Goal: Check status: Check status

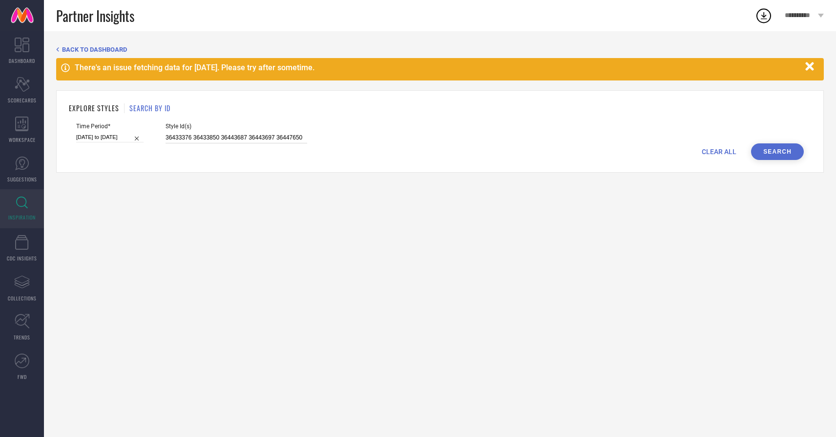
click at [189, 135] on input "36433376 36433850 36443687 36443697 36447650" at bounding box center [237, 137] width 142 height 11
paste input "116712668 115538534 115567511 116712744 115567262 115757696 115566877 116712717…"
type input "116712668 115538534 115567511 116712744 115567262 115757696 115566877 116712717…"
select select "1"
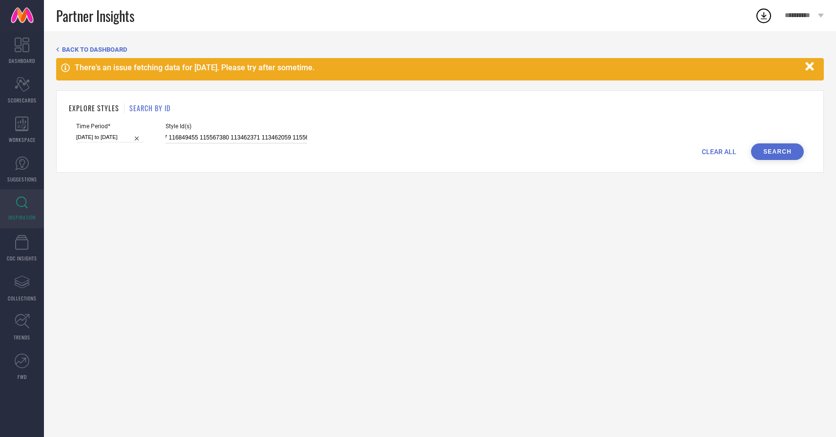
select select "2025"
select select "2"
select select "2025"
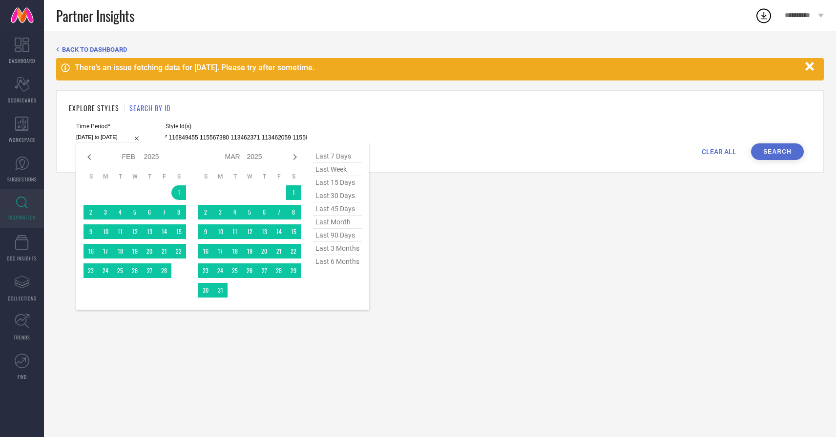
click at [100, 137] on input "[DATE] to [DATE]" at bounding box center [109, 137] width 67 height 10
click at [106, 137] on input "[DATE] to [DATE]" at bounding box center [109, 137] width 67 height 10
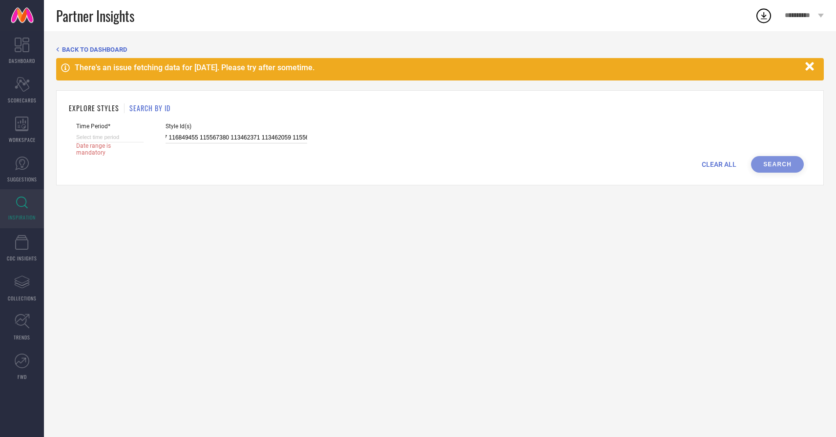
select select "7"
select select "2025"
select select "8"
select select "2025"
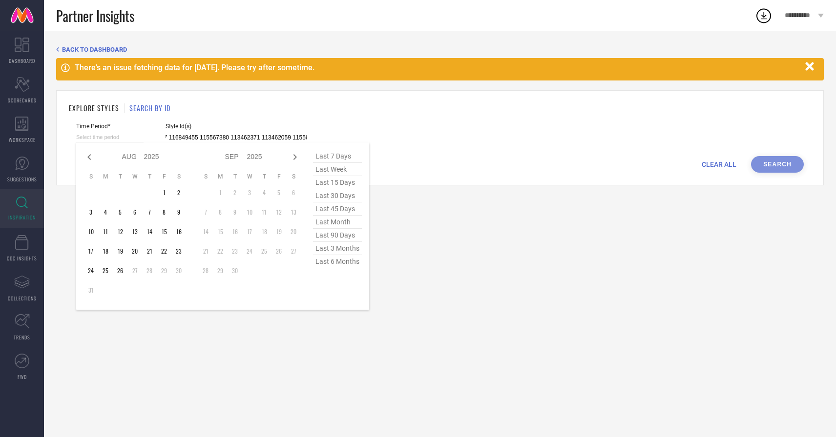
click at [108, 137] on input at bounding box center [109, 137] width 67 height 10
type input "116712668 115538534 115567511 116712744 115567262 115757696 115566877 116712717…"
click at [344, 264] on span "last 6 months" at bounding box center [337, 261] width 49 height 13
type input "[DATE] to [DATE]"
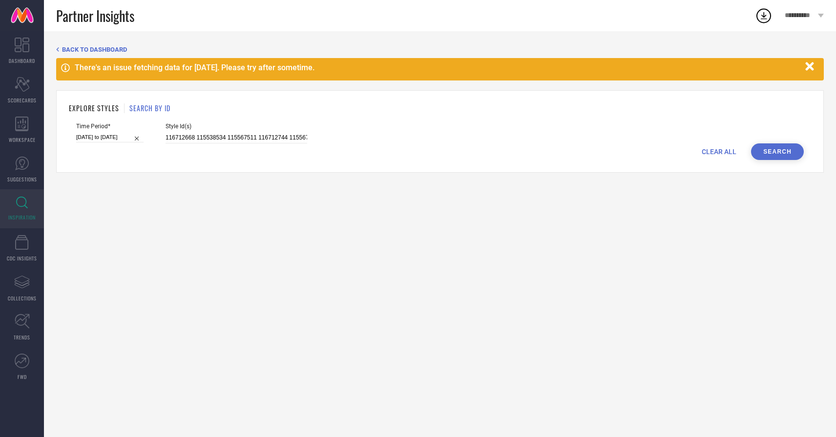
click at [766, 150] on button "Search" at bounding box center [777, 152] width 53 height 17
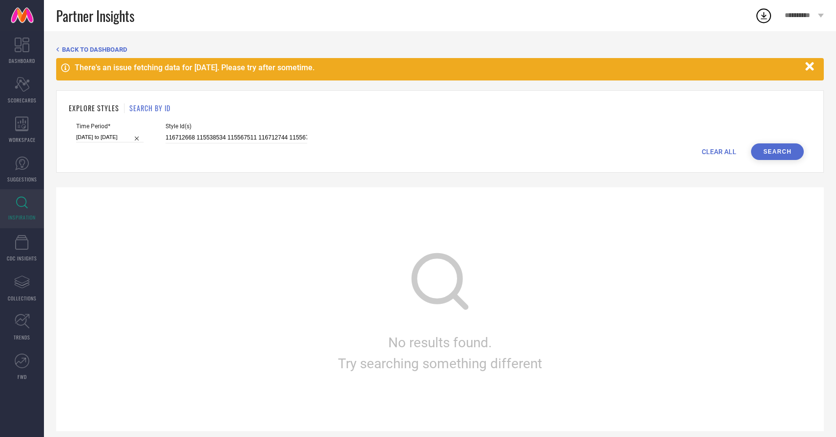
click at [808, 68] on icon "button" at bounding box center [809, 66] width 8 height 8
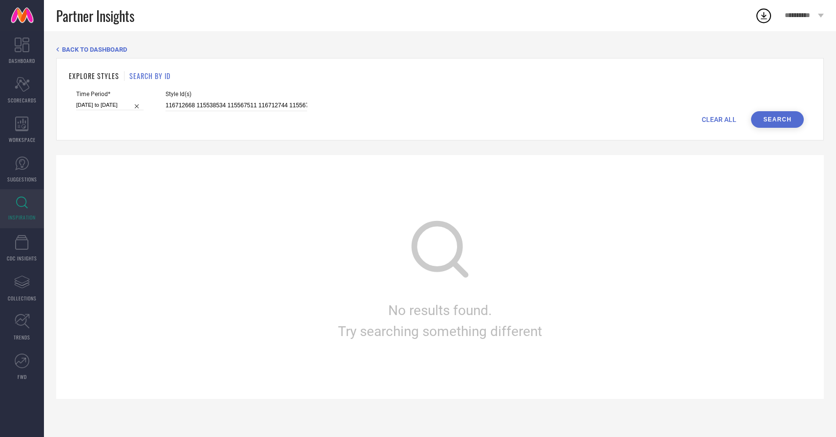
click at [142, 76] on h1 "SEARCH BY ID" at bounding box center [149, 76] width 41 height 10
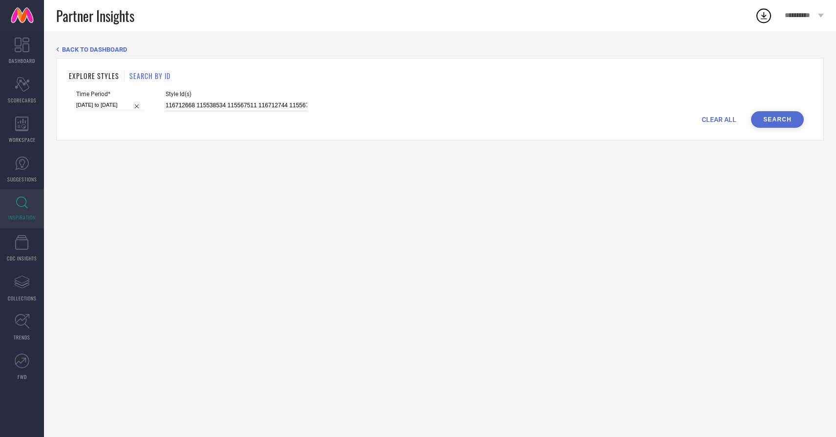
click at [191, 107] on input "116712668 115538534 115567511 116712744 115567262 115757696 115566877 116712717…" at bounding box center [237, 105] width 142 height 11
paste input "116712668 115538534 115567511 116712744 115567262 115757696 115566877 116712717…"
type input "116712668 115538534 115567511 116712744 115567262 115757696 115566877 116712717…"
click at [762, 122] on button "Search" at bounding box center [777, 119] width 53 height 17
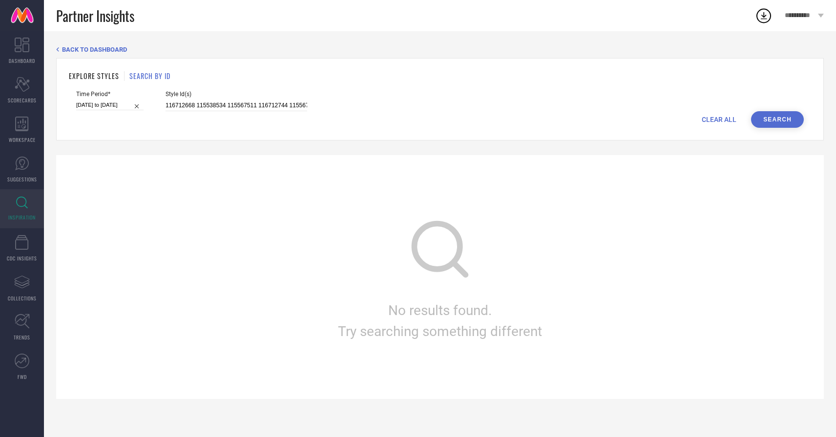
click at [116, 105] on input "[DATE] to [DATE]" at bounding box center [109, 105] width 67 height 10
select select "1"
select select "2025"
select select "2"
select select "2025"
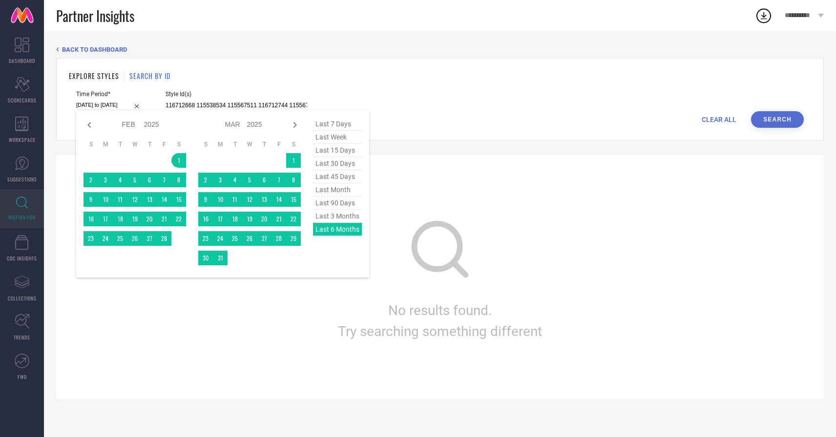
click at [335, 232] on div "last 7 days last week last 15 days last 30 days last 45 days last month last 90…" at bounding box center [337, 194] width 49 height 153
click at [779, 120] on button "Search" at bounding box center [777, 119] width 53 height 17
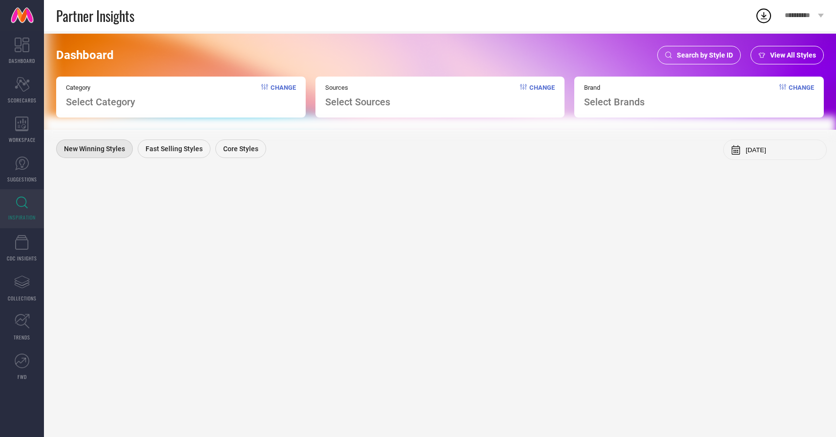
click at [711, 59] on span "Search by Style ID" at bounding box center [705, 55] width 56 height 8
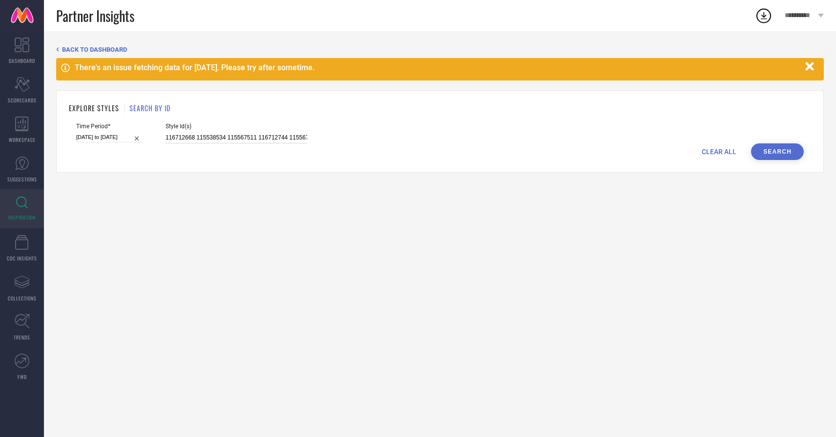
click at [248, 138] on input "116712668 115538534 115567511 116712744 115567262 115757696 115566877 116712717…" at bounding box center [237, 137] width 142 height 11
paste input "116712668 115538534 115567511 116712744 115567262 115757696 115566877 116712717…"
type input "116712668 115538534 115567511 116712744 115567262 115757696 115566877 116712717…"
click at [118, 138] on input "[DATE] to [DATE]" at bounding box center [109, 137] width 67 height 10
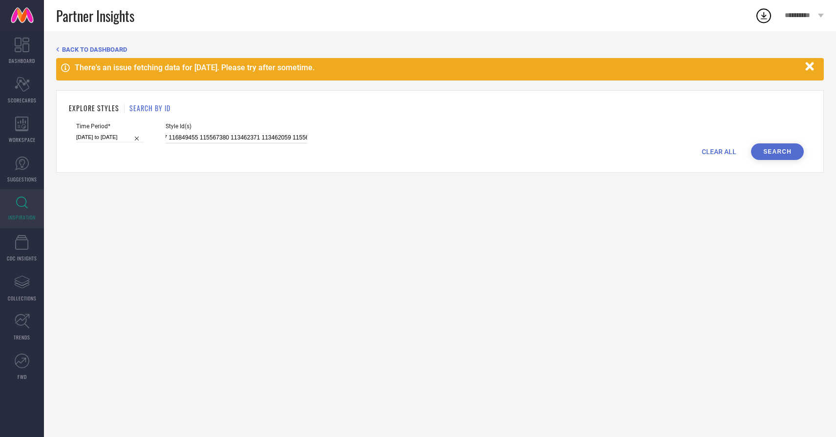
select select "1"
select select "2025"
select select "2"
select select "2025"
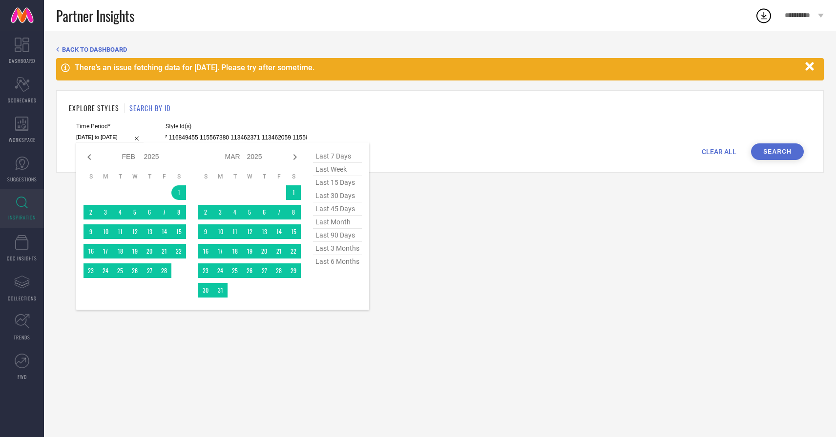
scroll to position [0, 0]
click at [330, 262] on span "last 6 months" at bounding box center [337, 261] width 49 height 13
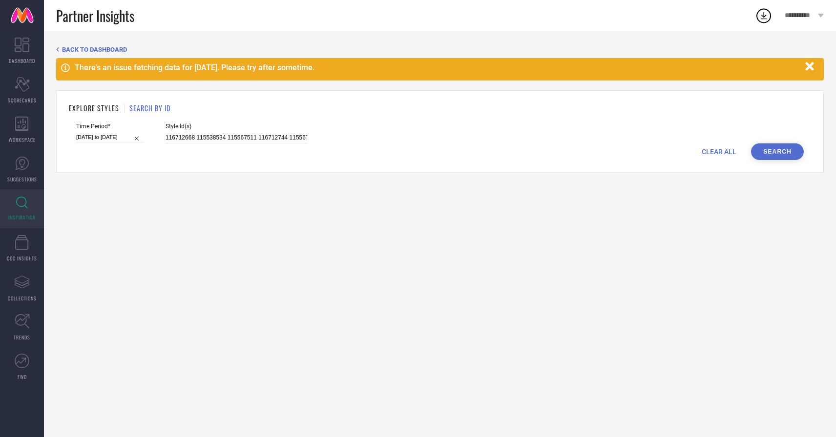
click at [759, 152] on button "Search" at bounding box center [777, 152] width 53 height 17
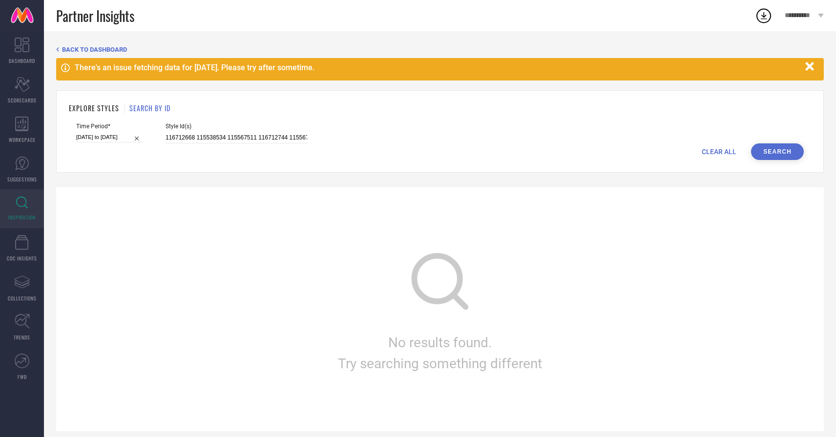
click at [759, 152] on button "Search" at bounding box center [777, 152] width 53 height 17
click at [106, 135] on input "[DATE] to [DATE]" at bounding box center [109, 137] width 67 height 10
select select "1"
select select "2025"
select select "2"
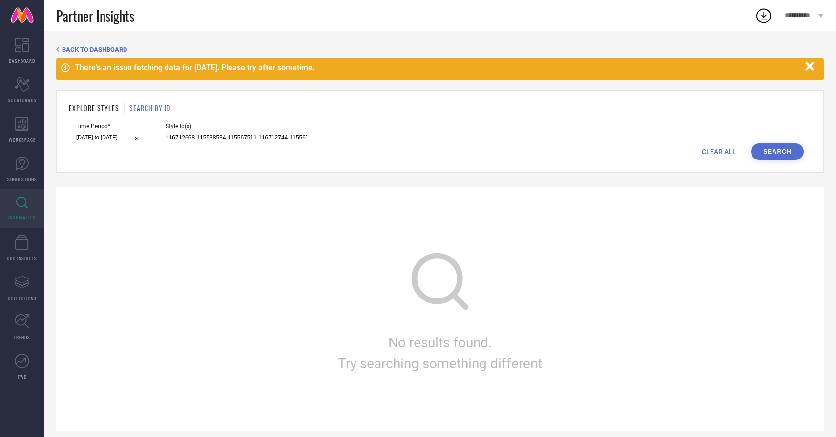
select select "2025"
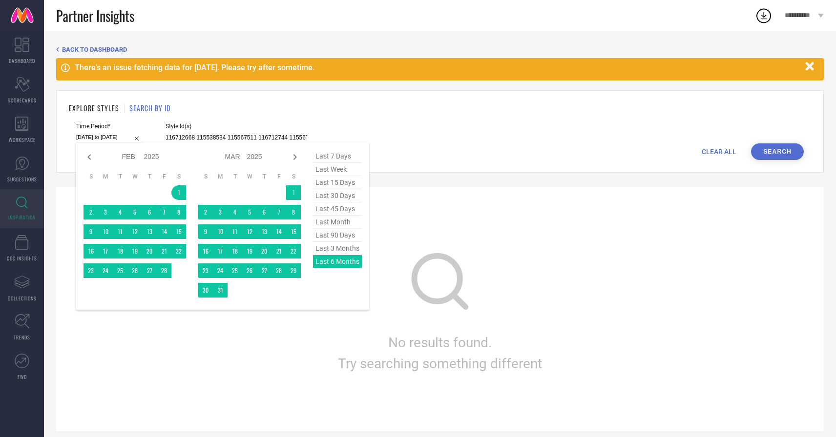
click at [342, 262] on div "last 7 days last week last 15 days last 30 days last 45 days last month last 90…" at bounding box center [337, 226] width 49 height 153
click at [638, 202] on div "No results found. Try searching something different" at bounding box center [440, 309] width 768 height 244
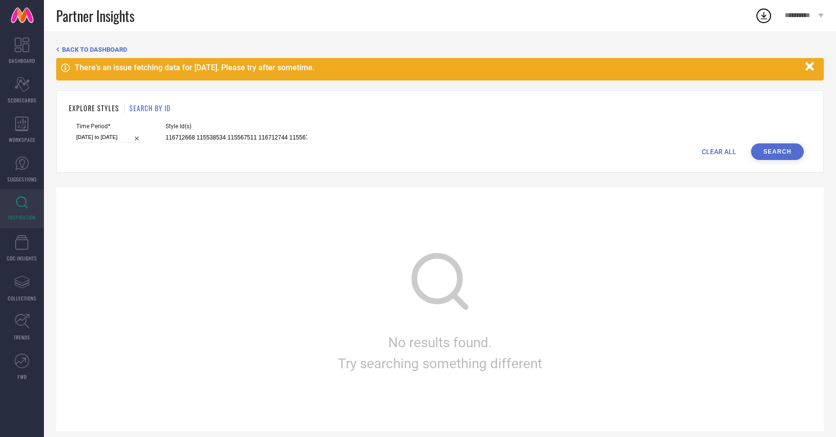
click at [782, 141] on div "Time Period* [DATE] to [DATE] Style Id(s) 116712668 115538534 115567511 1167127…" at bounding box center [440, 133] width 728 height 21
click at [775, 151] on button "Search" at bounding box center [777, 152] width 53 height 17
click at [101, 138] on input "[DATE] to [DATE]" at bounding box center [109, 137] width 67 height 10
select select "1"
select select "2025"
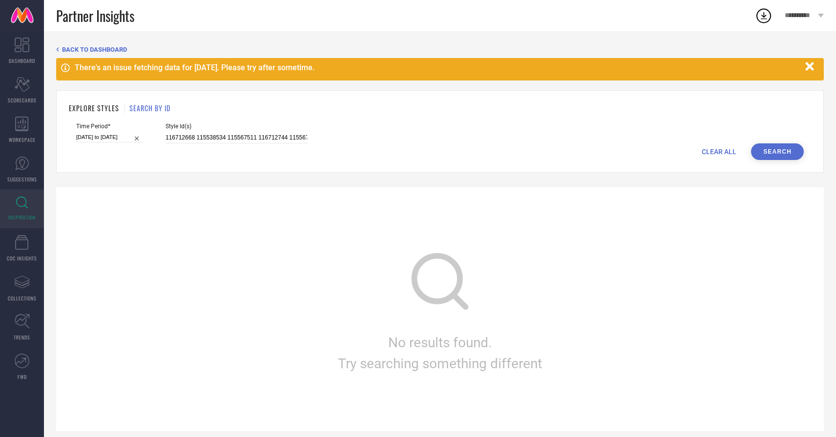
select select "2"
select select "2025"
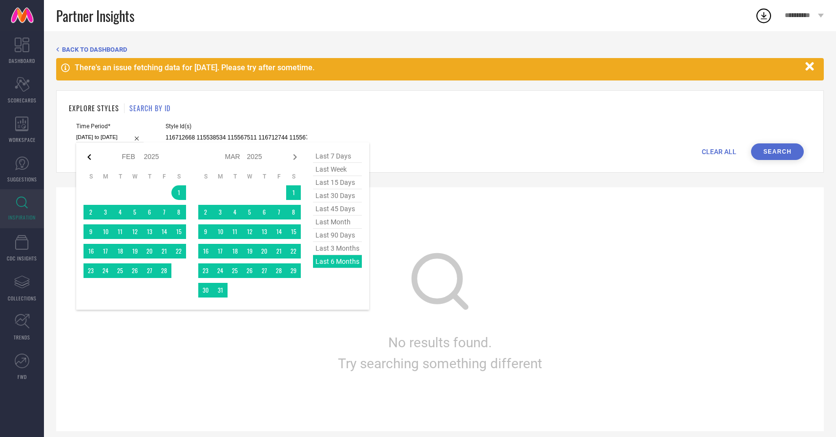
click at [89, 159] on icon at bounding box center [88, 157] width 3 height 6
select select "2025"
select select "1"
select select "2025"
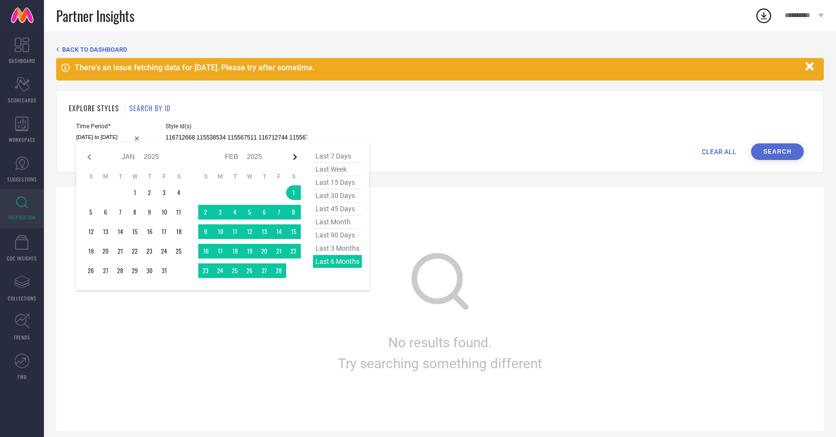
click at [295, 157] on icon at bounding box center [294, 157] width 3 height 6
select select "1"
select select "2025"
select select "2"
select select "2025"
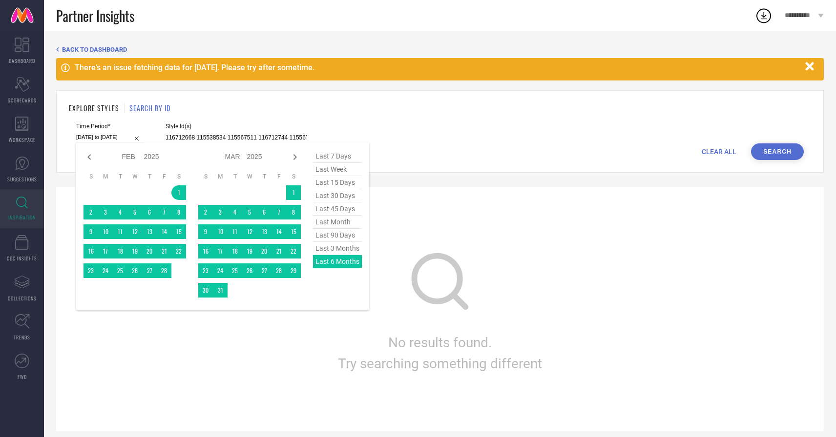
click at [295, 157] on icon at bounding box center [294, 157] width 3 height 6
select select "2"
select select "2025"
select select "3"
select select "2025"
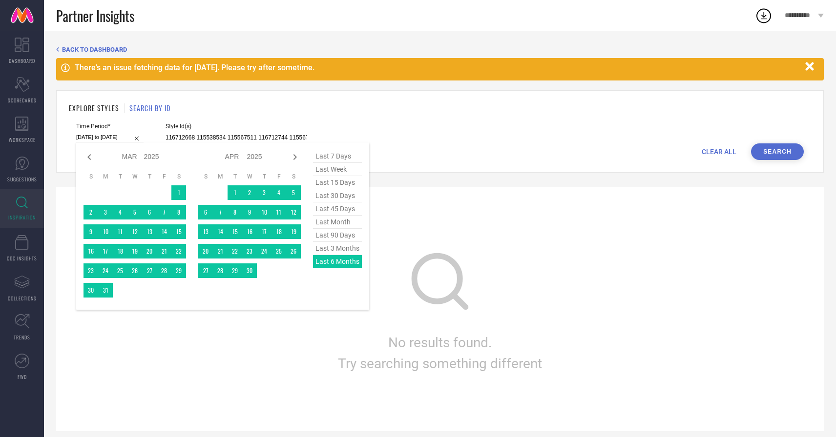
click at [295, 157] on icon at bounding box center [294, 157] width 3 height 6
select select "3"
select select "2025"
select select "4"
select select "2025"
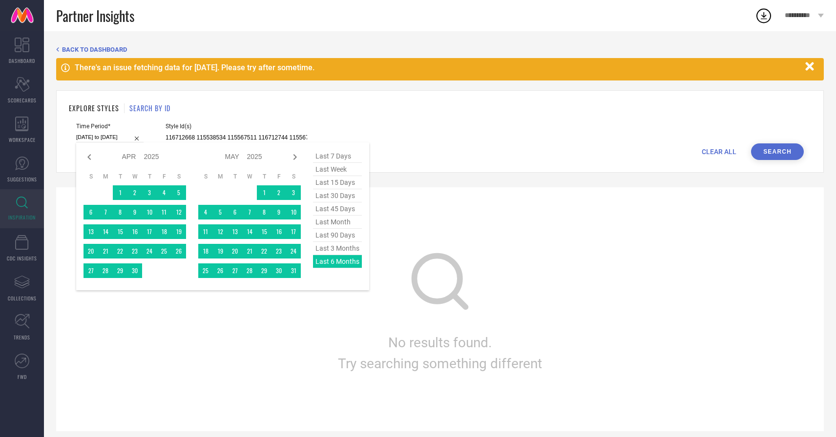
click at [295, 157] on icon at bounding box center [294, 157] width 3 height 6
select select "4"
select select "2025"
select select "5"
select select "2025"
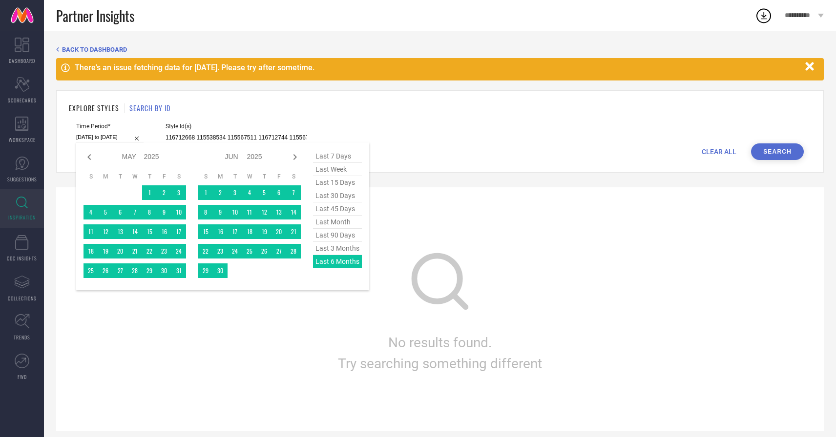
click at [295, 157] on icon at bounding box center [294, 157] width 3 height 6
select select "5"
select select "2025"
select select "6"
select select "2025"
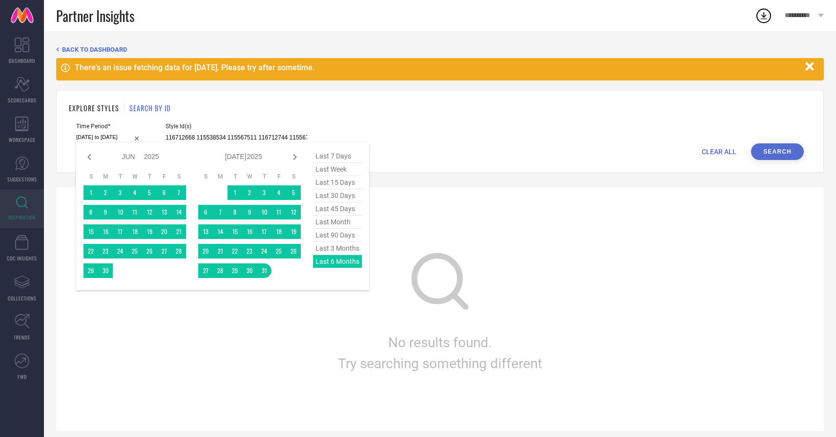
click at [295, 157] on icon at bounding box center [294, 157] width 3 height 6
select select "6"
select select "2025"
select select "7"
select select "2025"
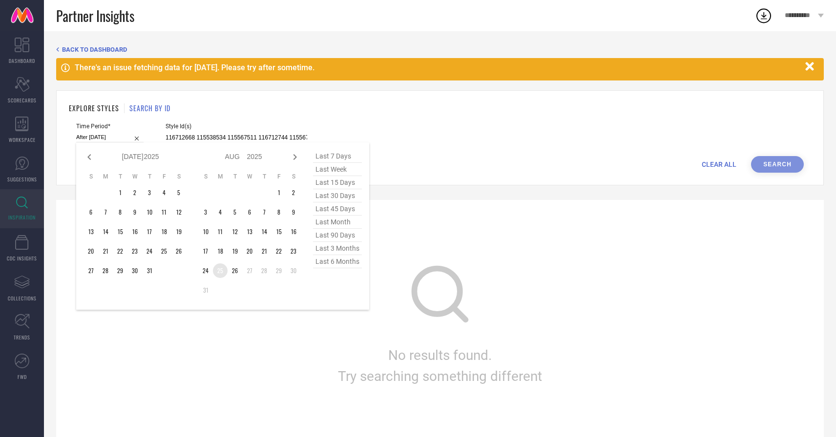
click at [219, 272] on td "25" at bounding box center [220, 271] width 15 height 15
type input "[DATE] to [DATE]"
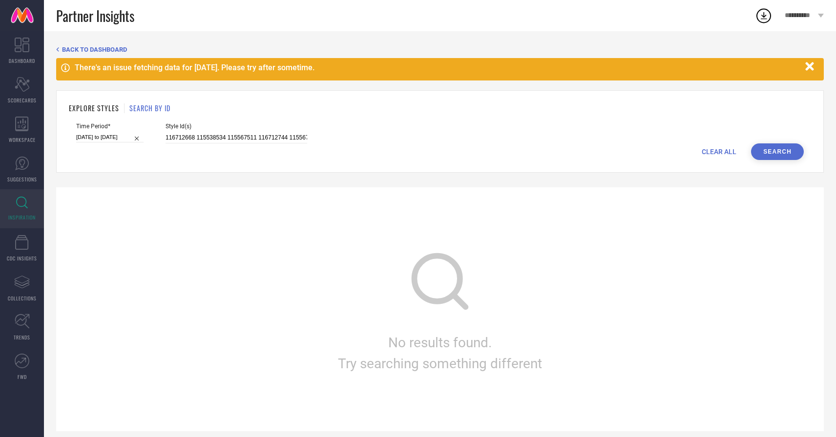
click at [109, 138] on input "[DATE] to [DATE]" at bounding box center [109, 137] width 67 height 10
select select "7"
select select "2025"
select select "8"
select select "2025"
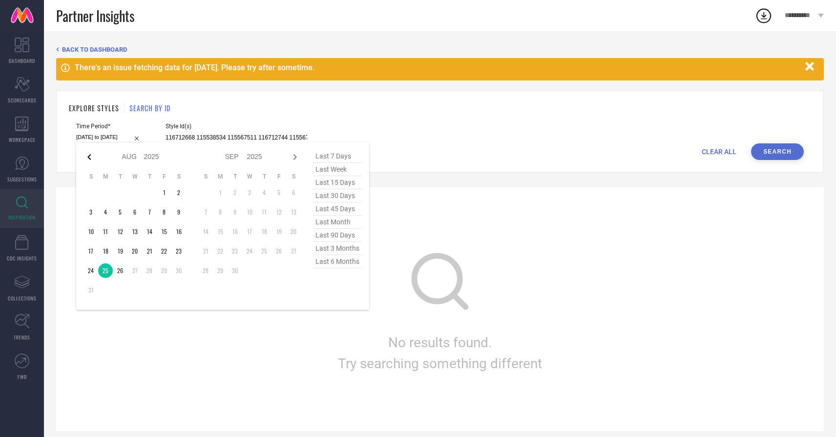
click at [89, 160] on icon at bounding box center [89, 157] width 12 height 12
select select "6"
select select "2025"
select select "7"
select select "2025"
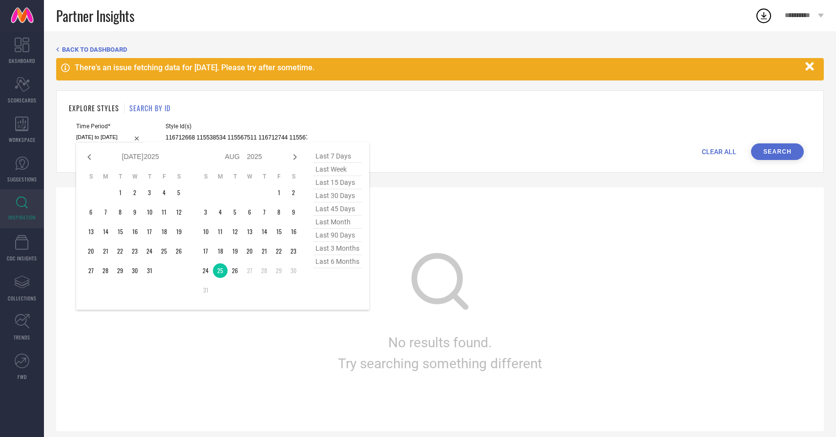
click at [89, 160] on icon at bounding box center [89, 157] width 12 height 12
select select "5"
select select "2025"
select select "6"
select select "2025"
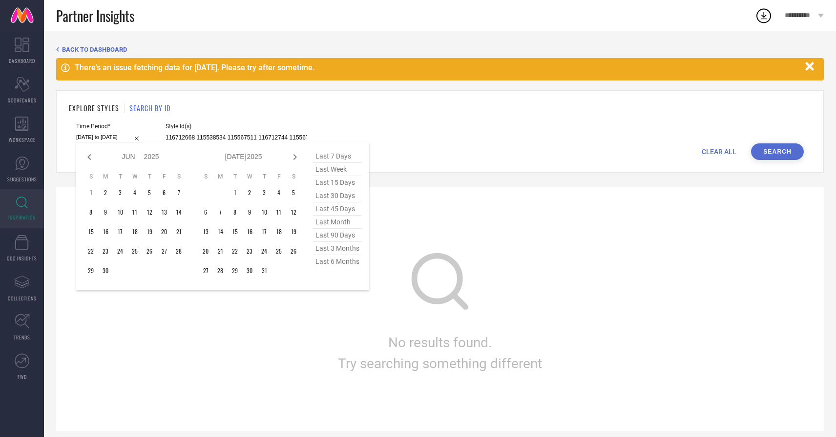
click at [89, 160] on icon at bounding box center [89, 157] width 12 height 12
select select "3"
select select "2025"
select select "4"
select select "2025"
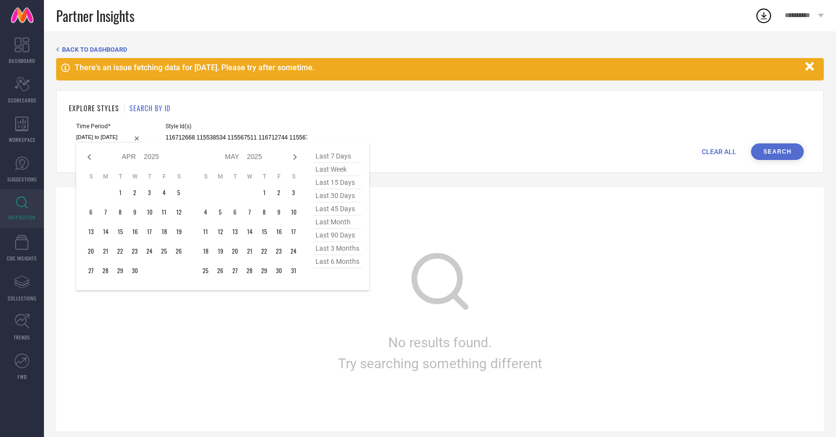
click at [89, 160] on icon at bounding box center [89, 157] width 12 height 12
select select "2"
select select "2025"
select select "3"
select select "2025"
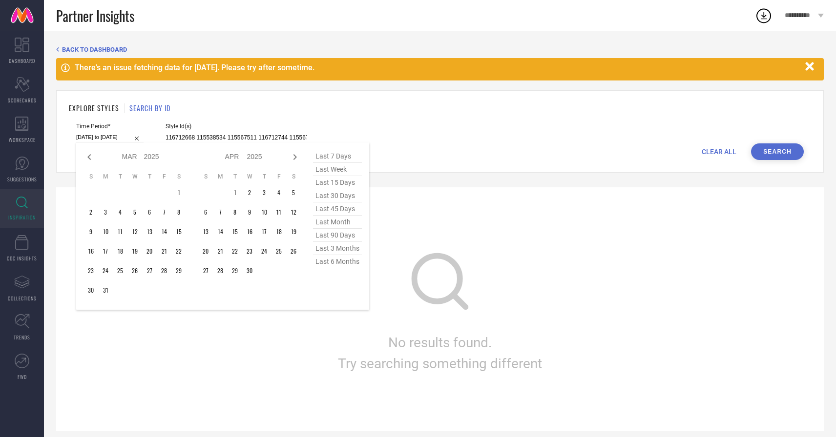
click at [89, 160] on icon at bounding box center [89, 157] width 12 height 12
select select "2025"
select select "1"
select select "2025"
click at [89, 160] on icon at bounding box center [89, 157] width 12 height 12
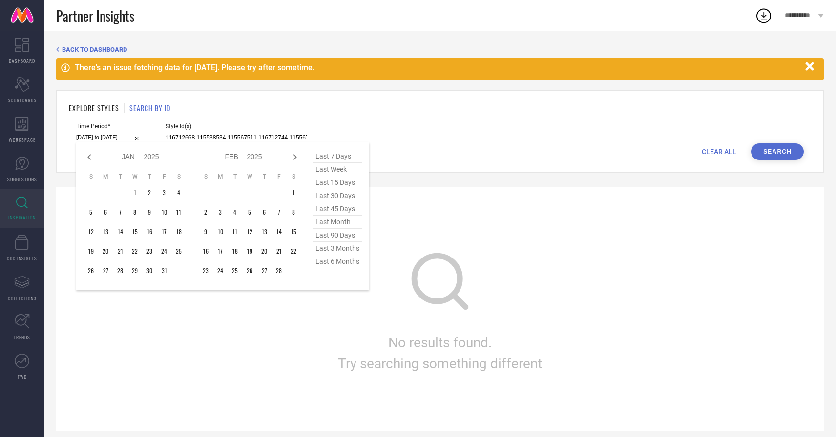
select select "11"
select select "2024"
select select "2025"
click at [333, 247] on span "last 3 months" at bounding box center [337, 248] width 49 height 13
type input "[DATE] to [DATE]"
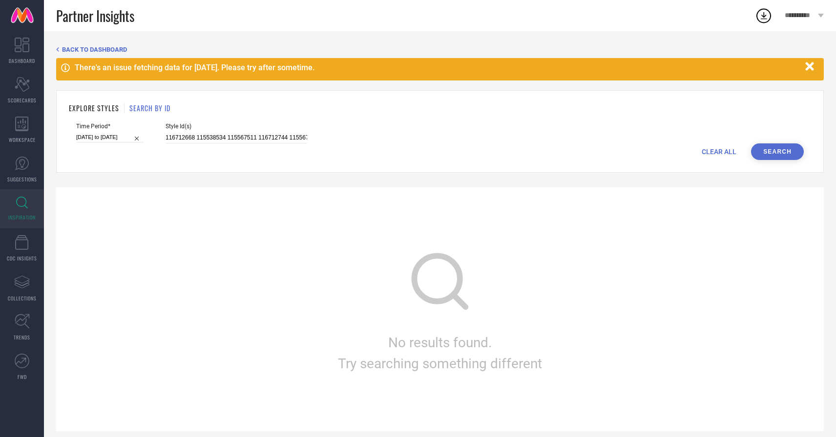
click at [780, 151] on button "Search" at bounding box center [777, 152] width 53 height 17
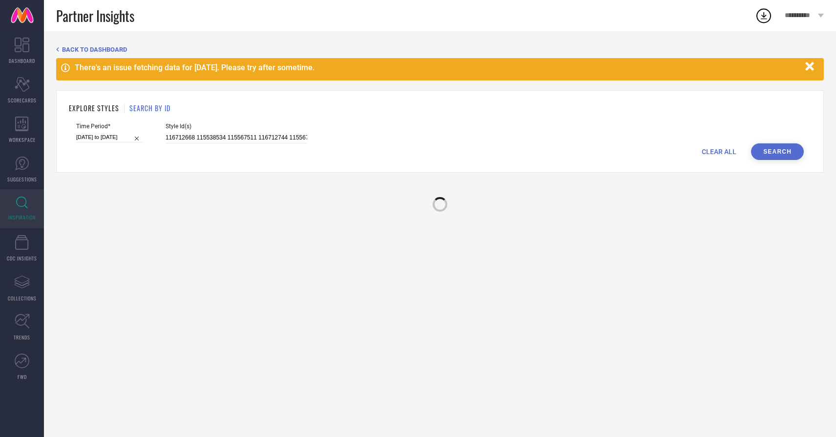
click at [780, 151] on button "Search" at bounding box center [777, 152] width 53 height 17
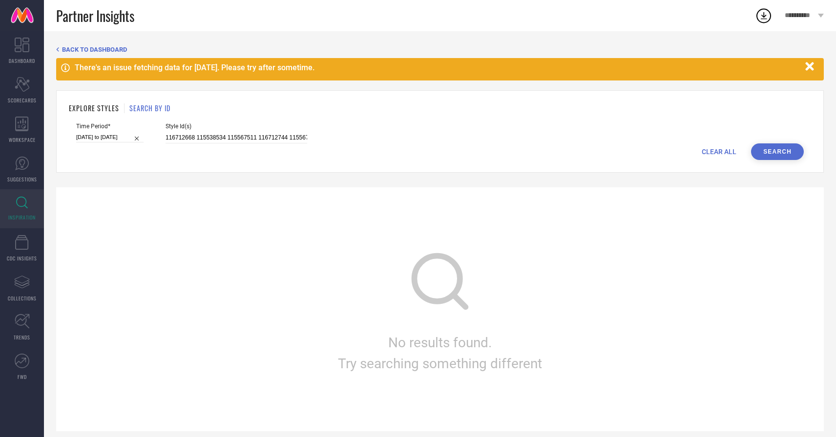
click at [780, 151] on button "Search" at bounding box center [777, 152] width 53 height 17
